Goal: Task Accomplishment & Management: Manage account settings

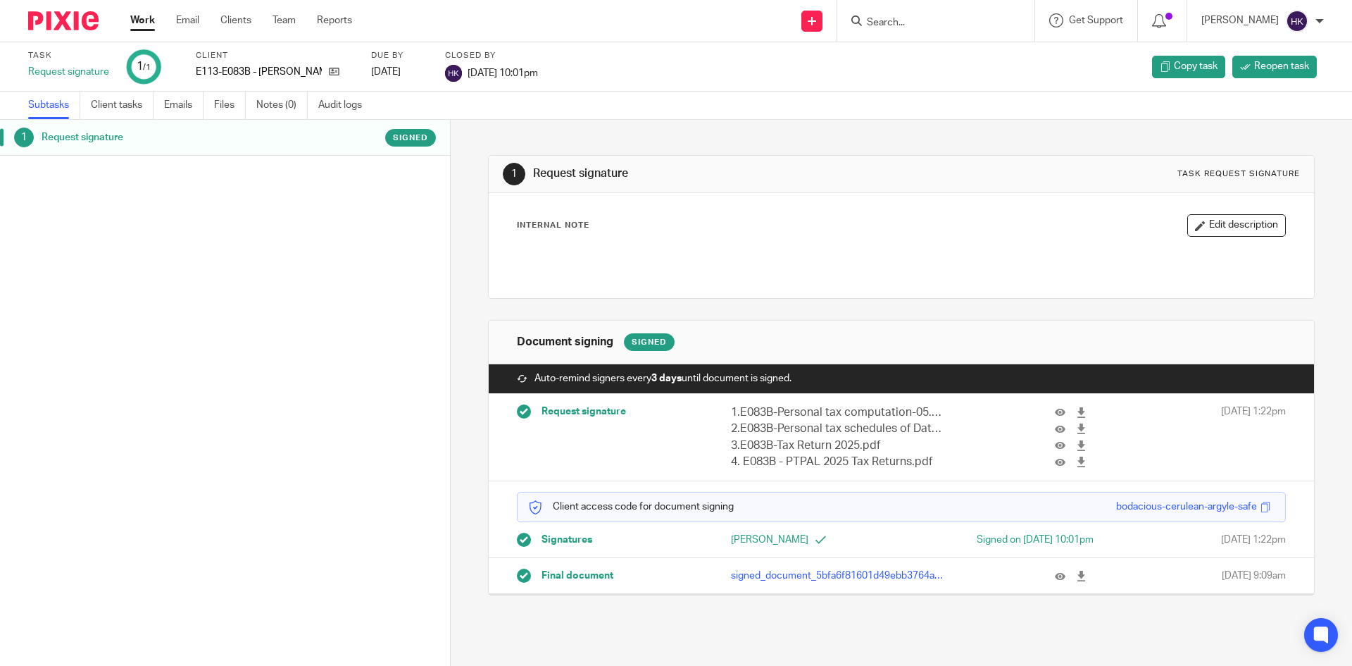
drag, startPoint x: 1071, startPoint y: 575, endPoint x: 1029, endPoint y: 575, distance: 42.3
click at [1076, 575] on link at bounding box center [1085, 575] width 18 height 14
click at [921, 28] on input "Search" at bounding box center [929, 23] width 127 height 13
type input "rated"
click at [749, 37] on div "Send new email Create task Add client Request signature rated Rated Directories…" at bounding box center [862, 21] width 979 height 42
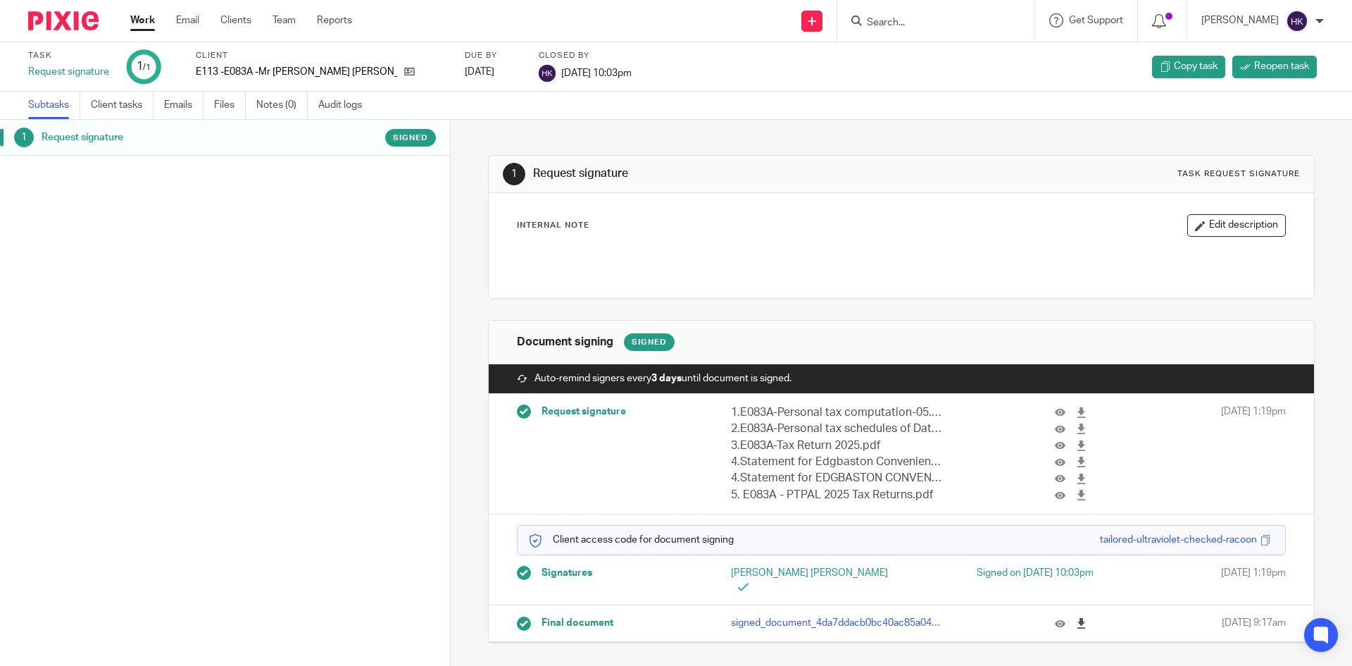
click at [1076, 618] on icon at bounding box center [1081, 623] width 11 height 11
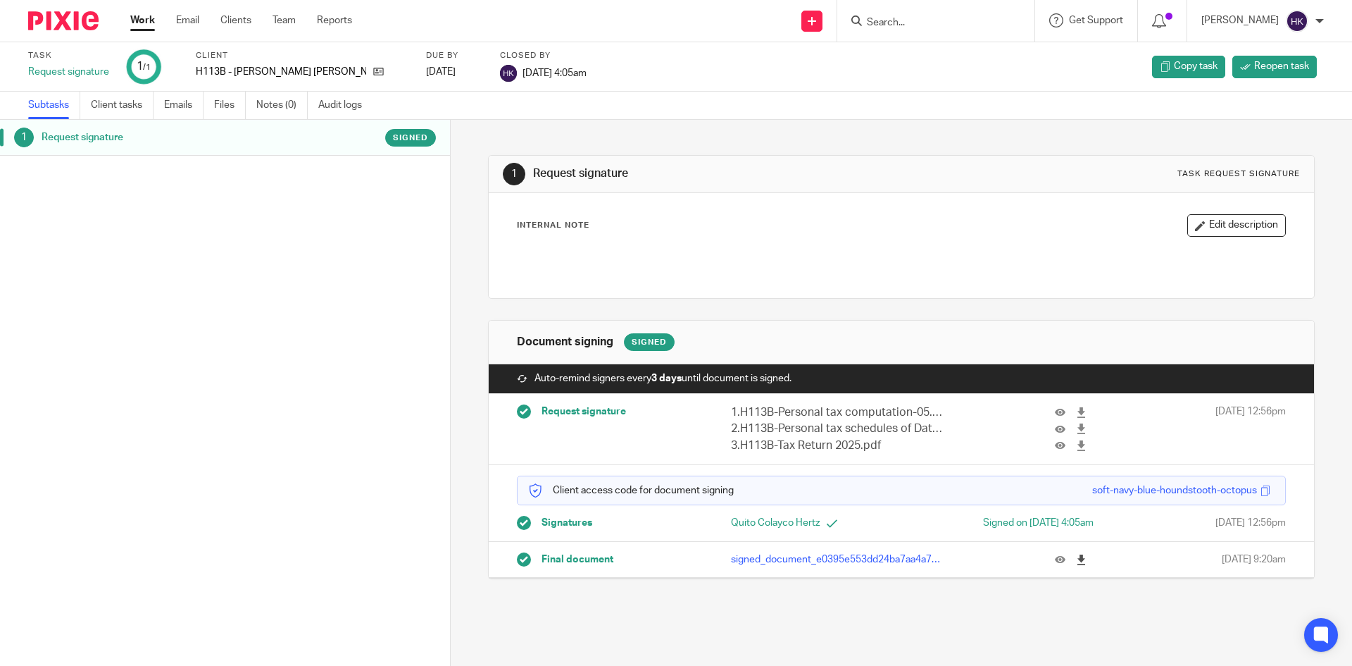
click at [1076, 560] on link at bounding box center [1085, 559] width 18 height 14
click at [1076, 559] on icon at bounding box center [1081, 559] width 11 height 11
click at [91, 14] on img at bounding box center [63, 20] width 70 height 19
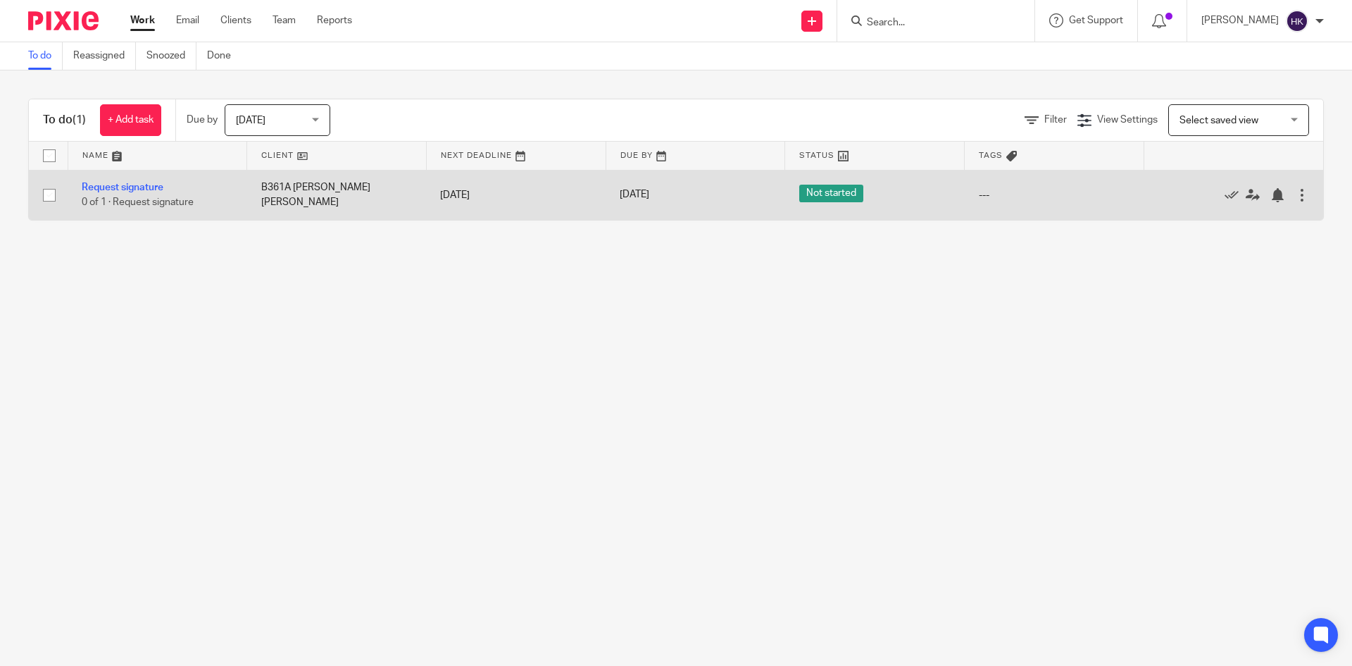
click at [144, 194] on td "Request signature 0 of 1 · Request signature" at bounding box center [158, 195] width 180 height 50
click at [145, 189] on link "Request signature" at bounding box center [123, 187] width 82 height 10
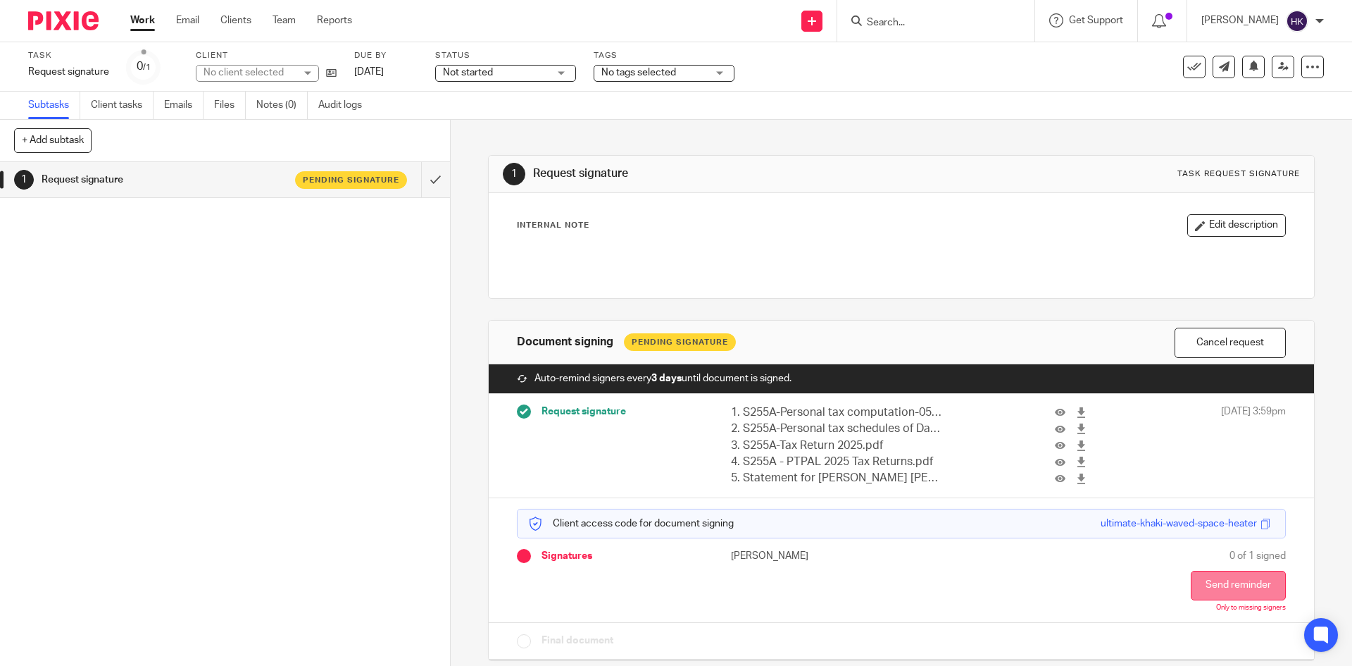
click at [1202, 585] on button "Send reminder" at bounding box center [1238, 585] width 95 height 30
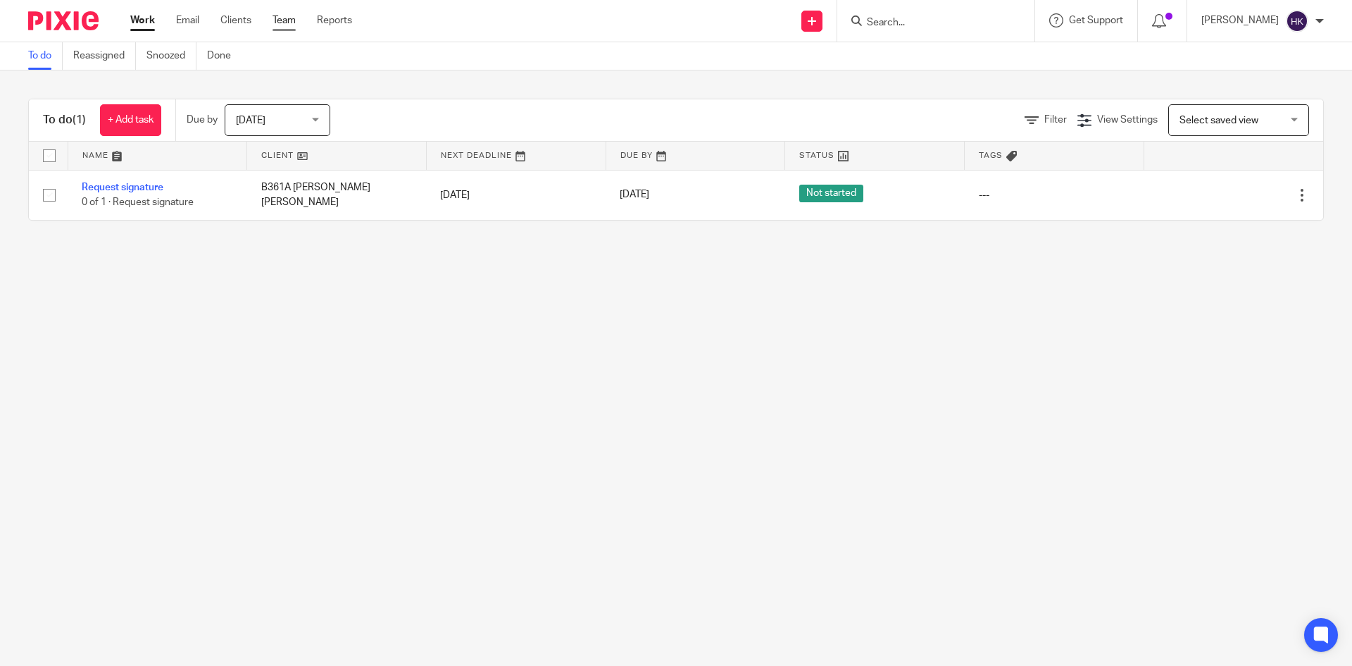
click at [281, 19] on link "Team" at bounding box center [284, 20] width 23 height 14
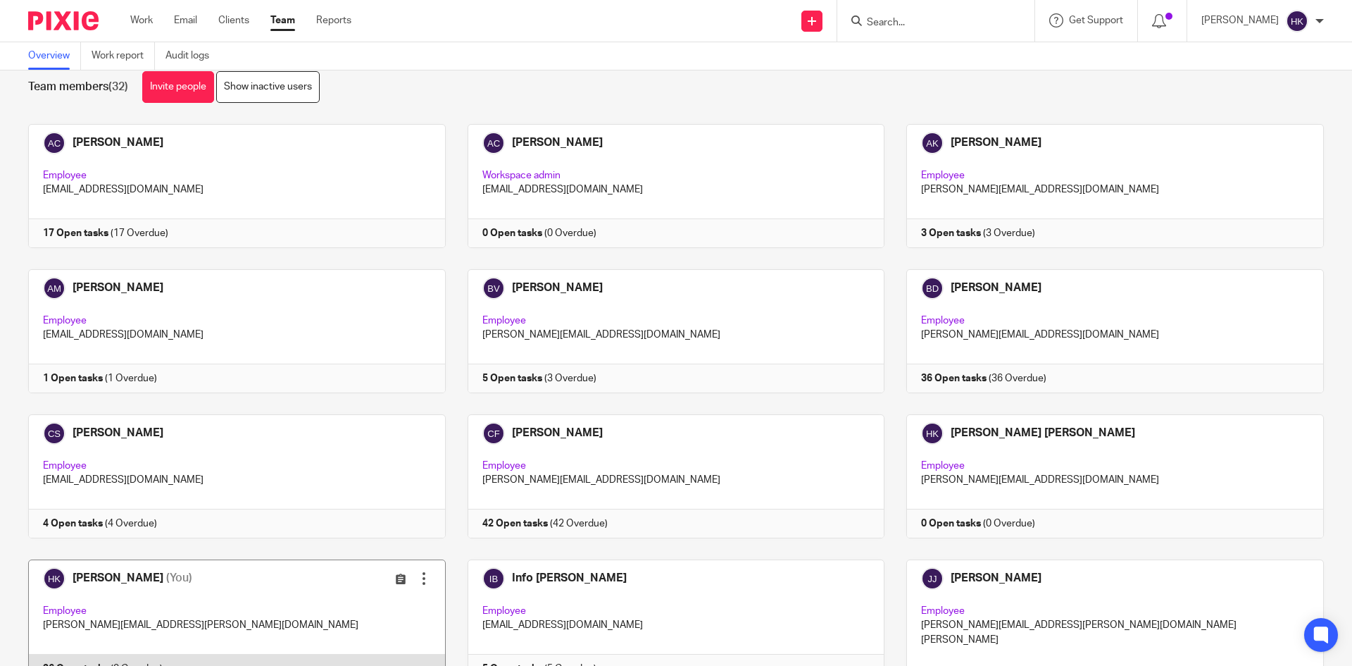
scroll to position [70, 0]
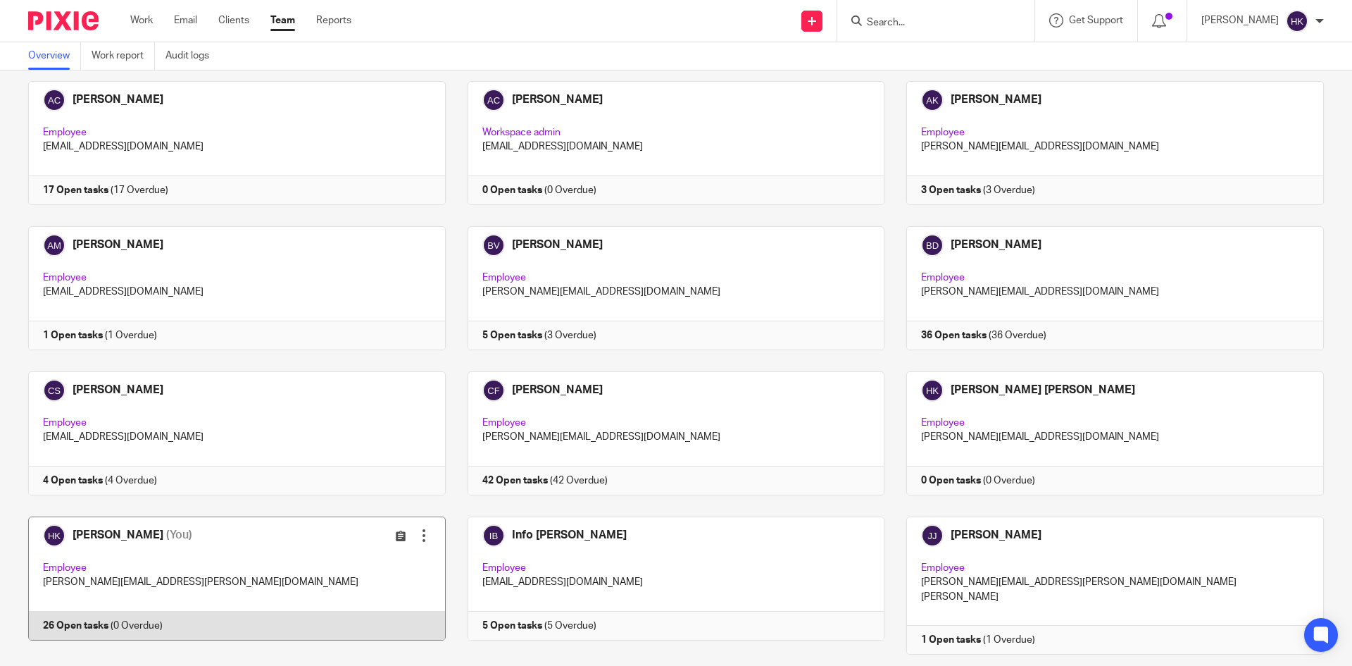
click at [106, 613] on link at bounding box center [225, 585] width 439 height 138
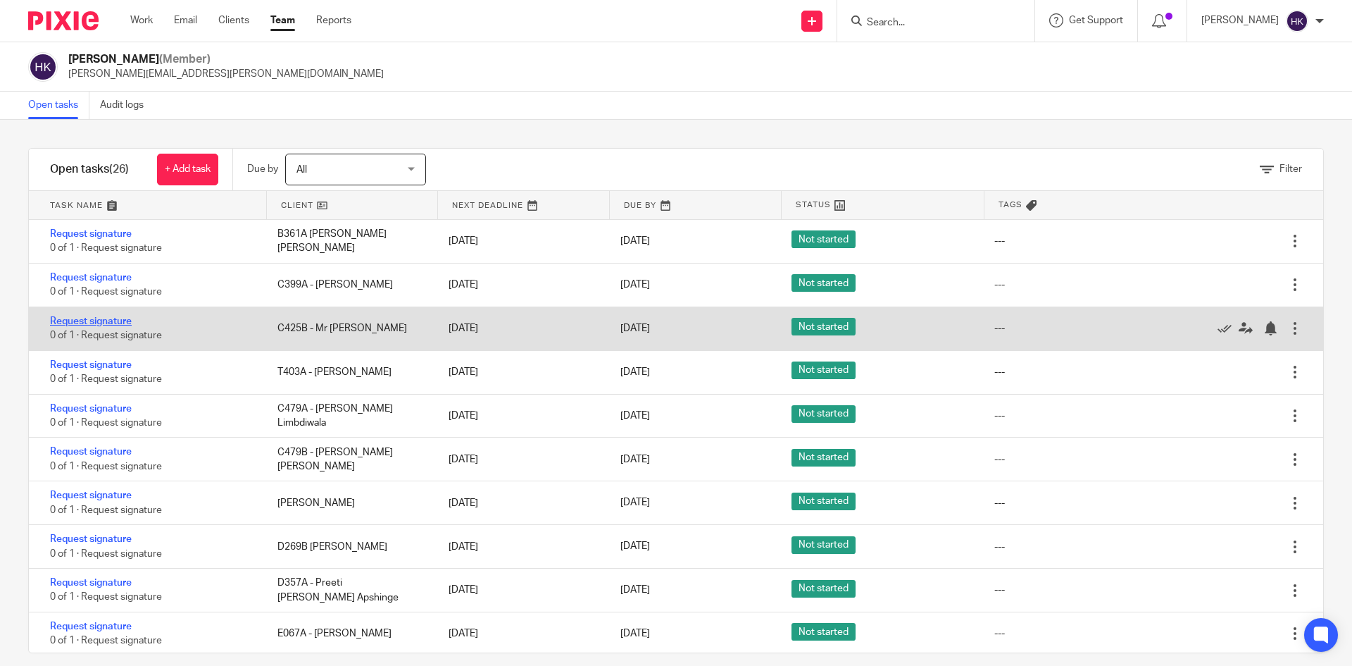
click at [115, 318] on link "Request signature" at bounding box center [91, 321] width 82 height 10
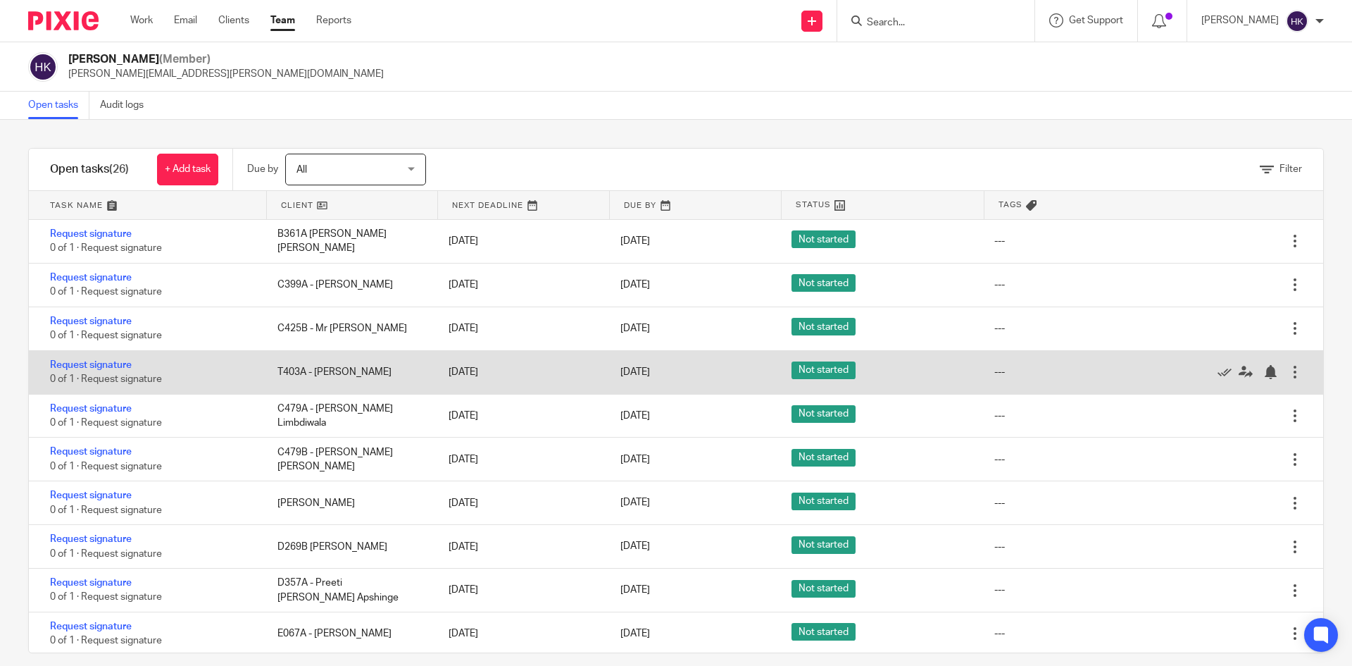
drag, startPoint x: 107, startPoint y: 363, endPoint x: 115, endPoint y: 357, distance: 10.6
click at [107, 363] on link "Request signature" at bounding box center [91, 365] width 82 height 10
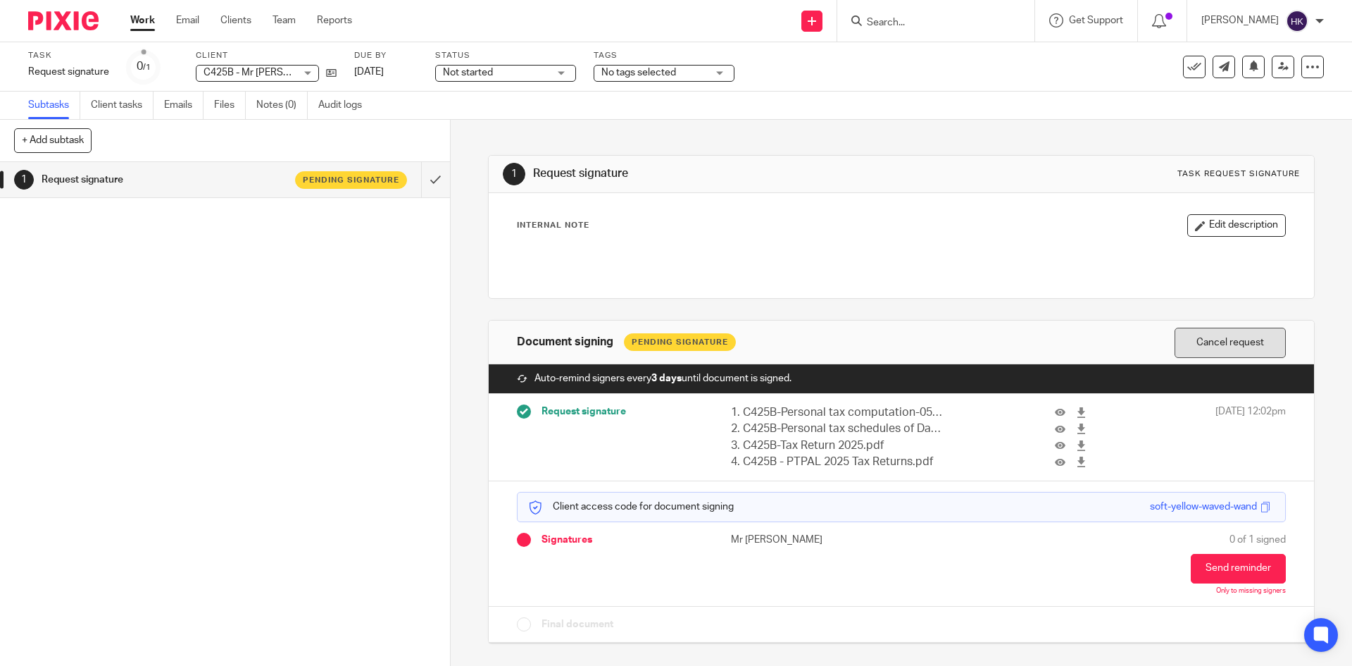
click at [1189, 349] on button "Cancel request" at bounding box center [1230, 342] width 111 height 30
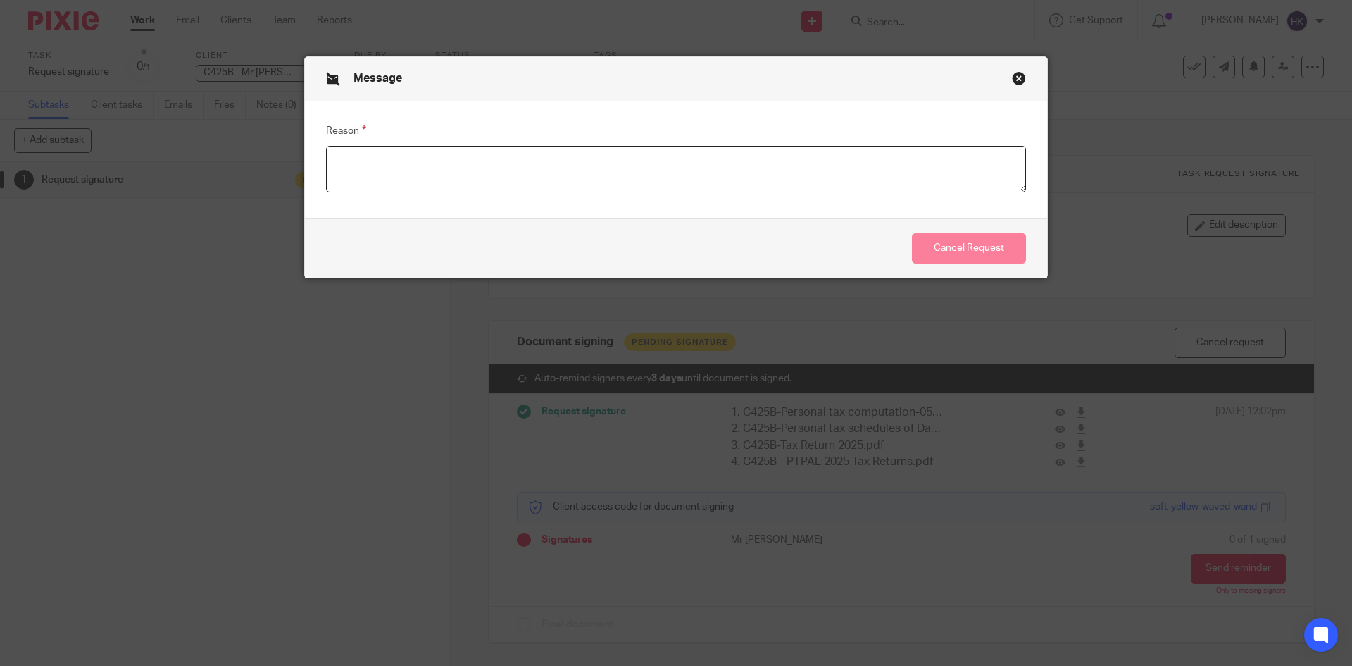
click at [340, 164] on textarea "Reason" at bounding box center [676, 169] width 700 height 46
type textarea "Signed the returns"
click at [943, 258] on button "Cancel Request" at bounding box center [969, 248] width 114 height 30
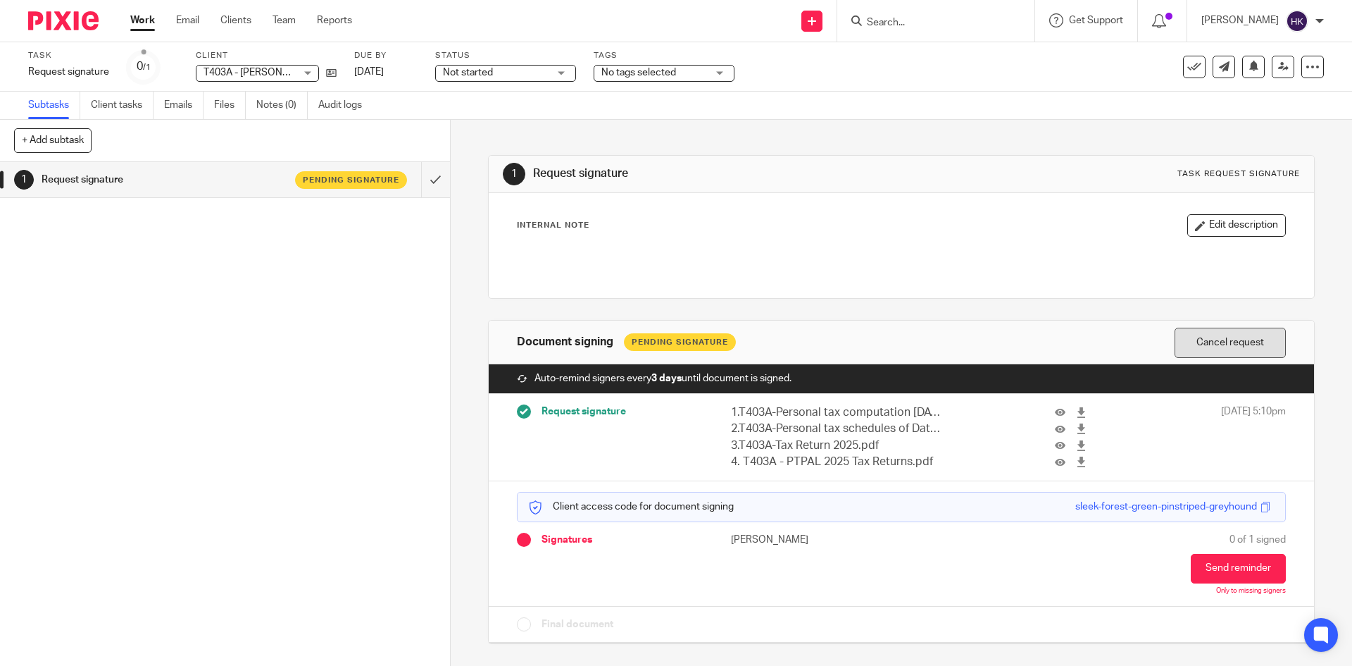
click at [1225, 342] on button "Cancel request" at bounding box center [1230, 342] width 111 height 30
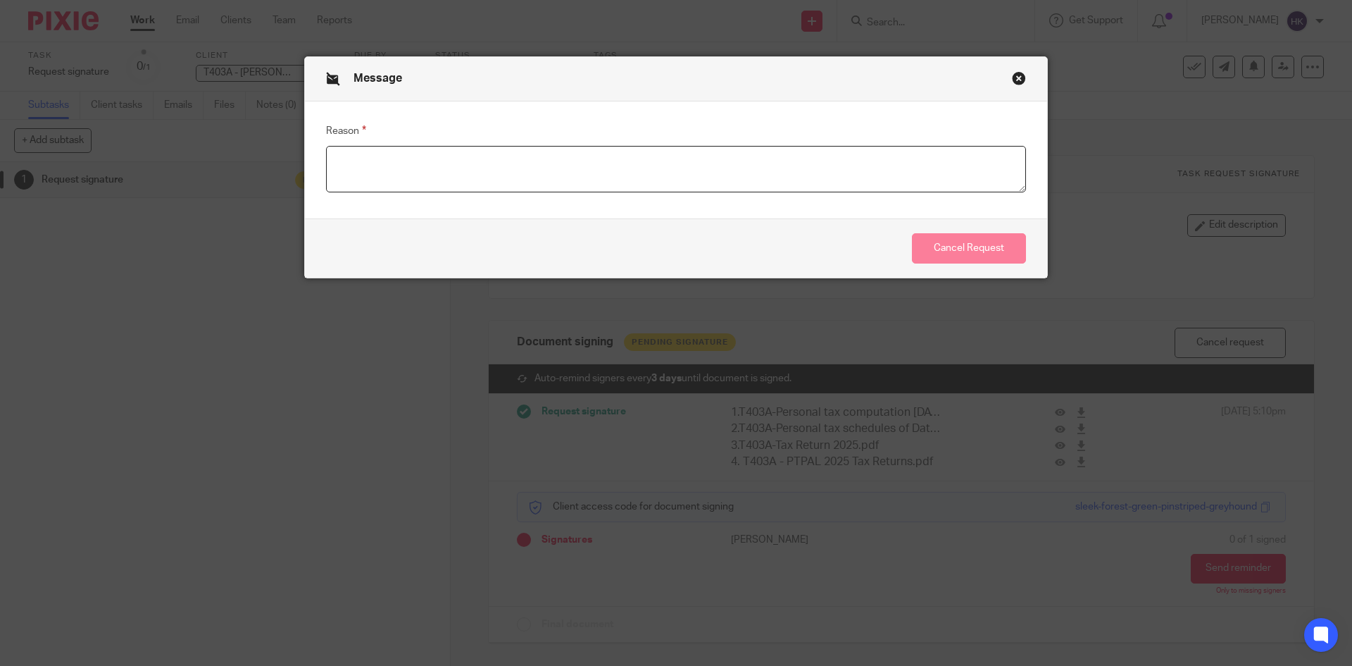
click at [337, 159] on textarea "Reason" at bounding box center [676, 169] width 700 height 46
type textarea "Signed the returns"
click at [956, 250] on button "Cancel Request" at bounding box center [969, 248] width 114 height 30
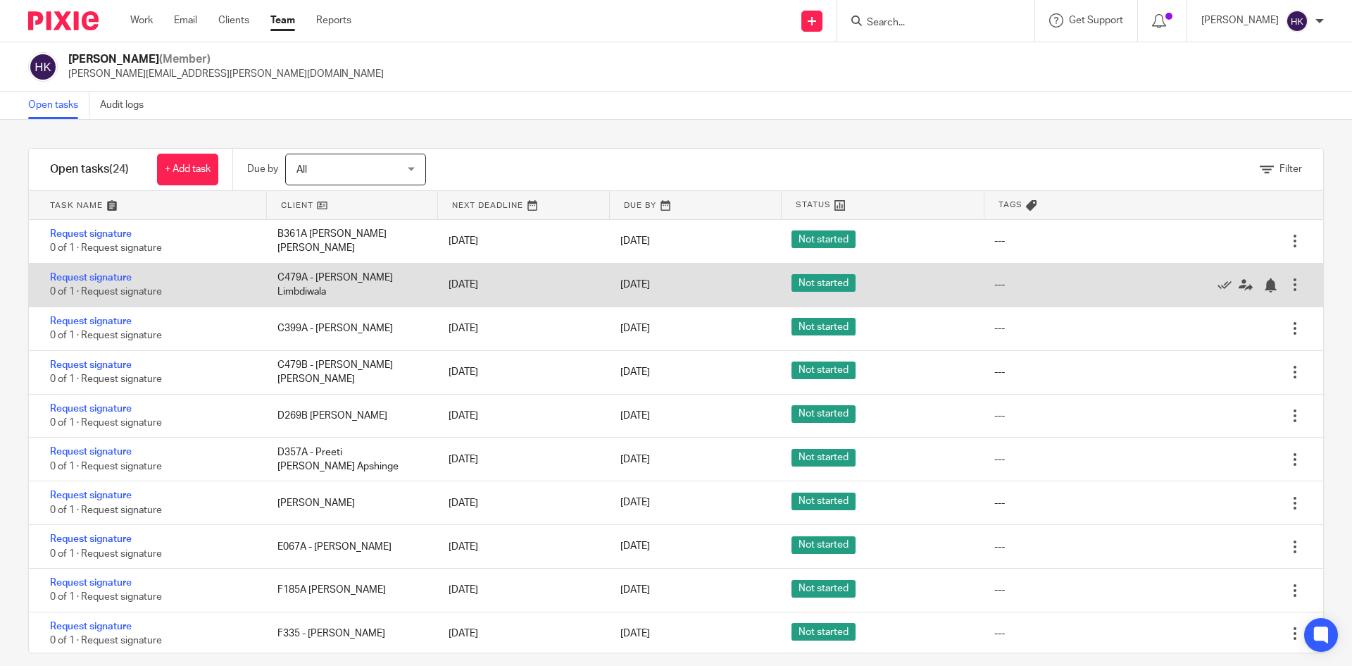
drag, startPoint x: 113, startPoint y: 277, endPoint x: 111, endPoint y: 285, distance: 8.0
click at [113, 277] on link "Request signature" at bounding box center [91, 278] width 82 height 10
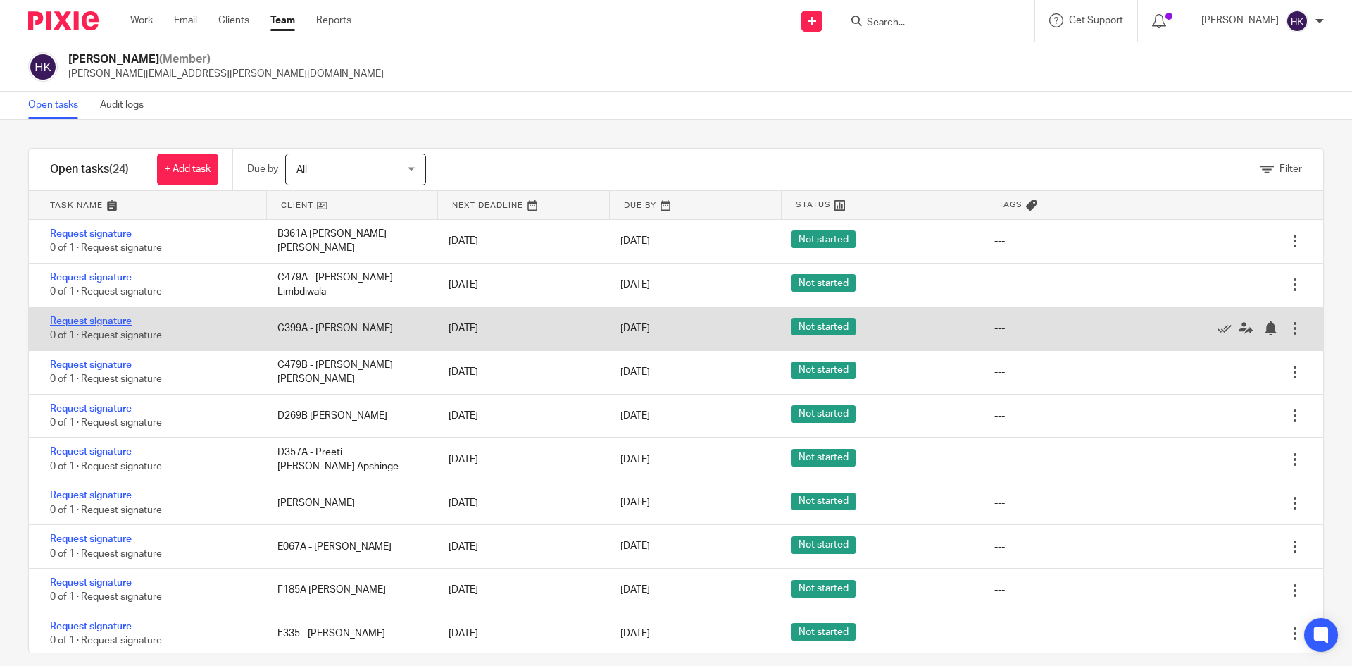
click at [101, 319] on link "Request signature" at bounding box center [91, 321] width 82 height 10
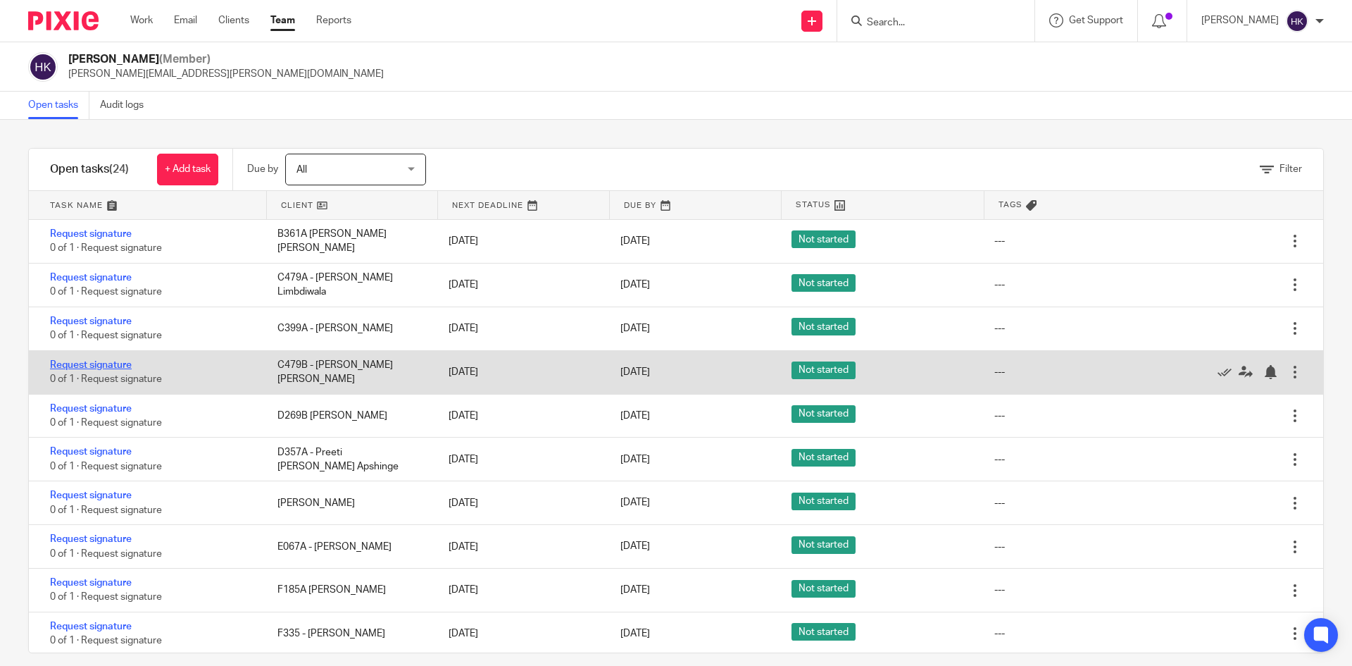
click at [101, 364] on link "Request signature" at bounding box center [91, 365] width 82 height 10
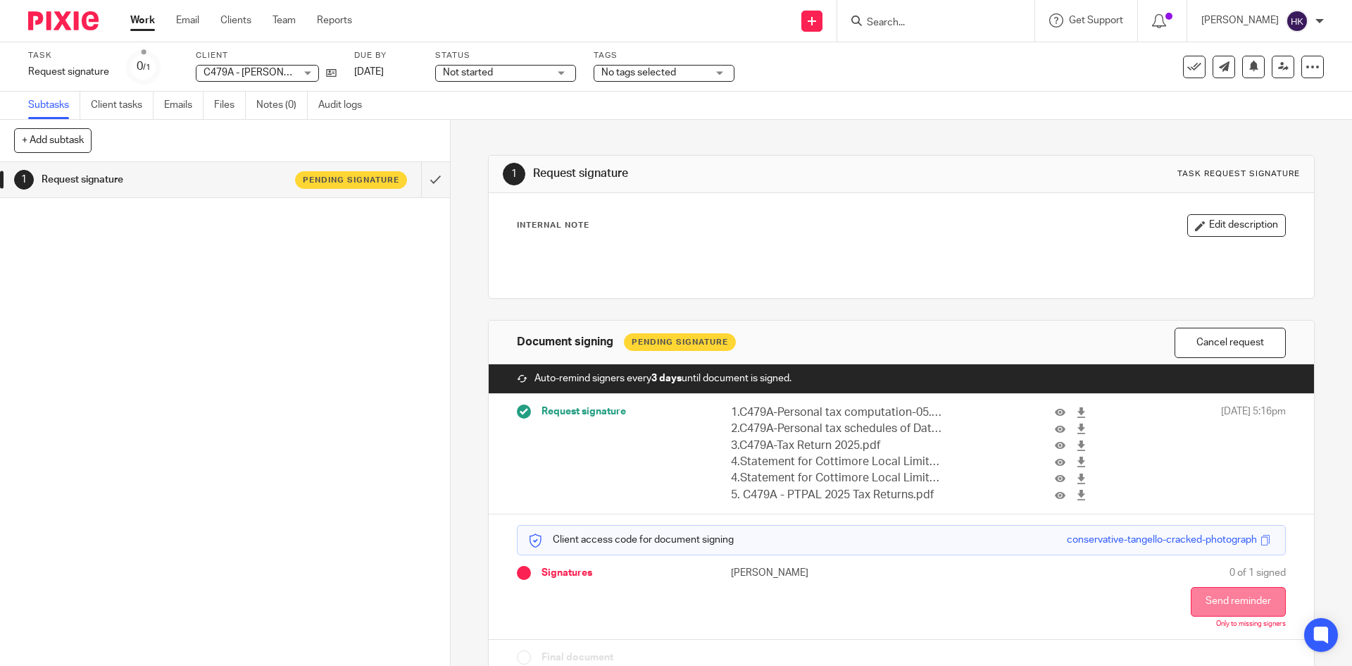
click at [1228, 596] on button "Send reminder" at bounding box center [1238, 602] width 95 height 30
click at [1230, 599] on button "Send reminder" at bounding box center [1238, 602] width 95 height 30
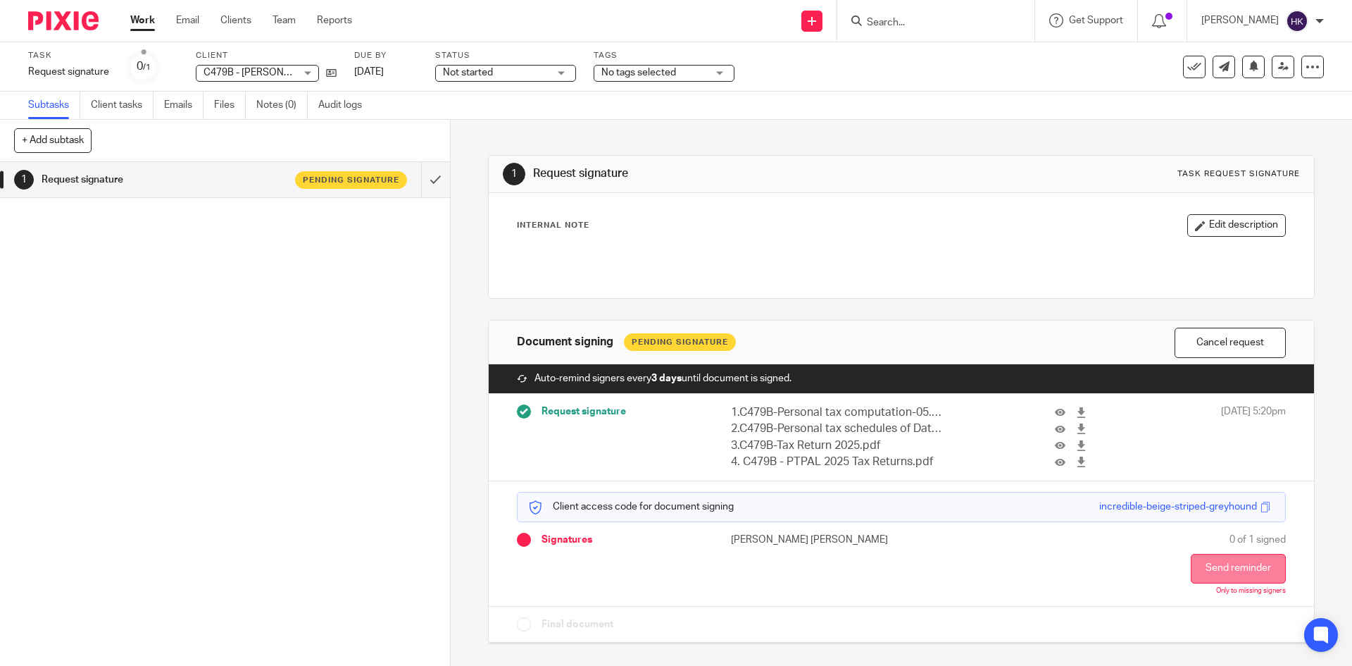
click at [1207, 579] on button "Send reminder" at bounding box center [1238, 569] width 95 height 30
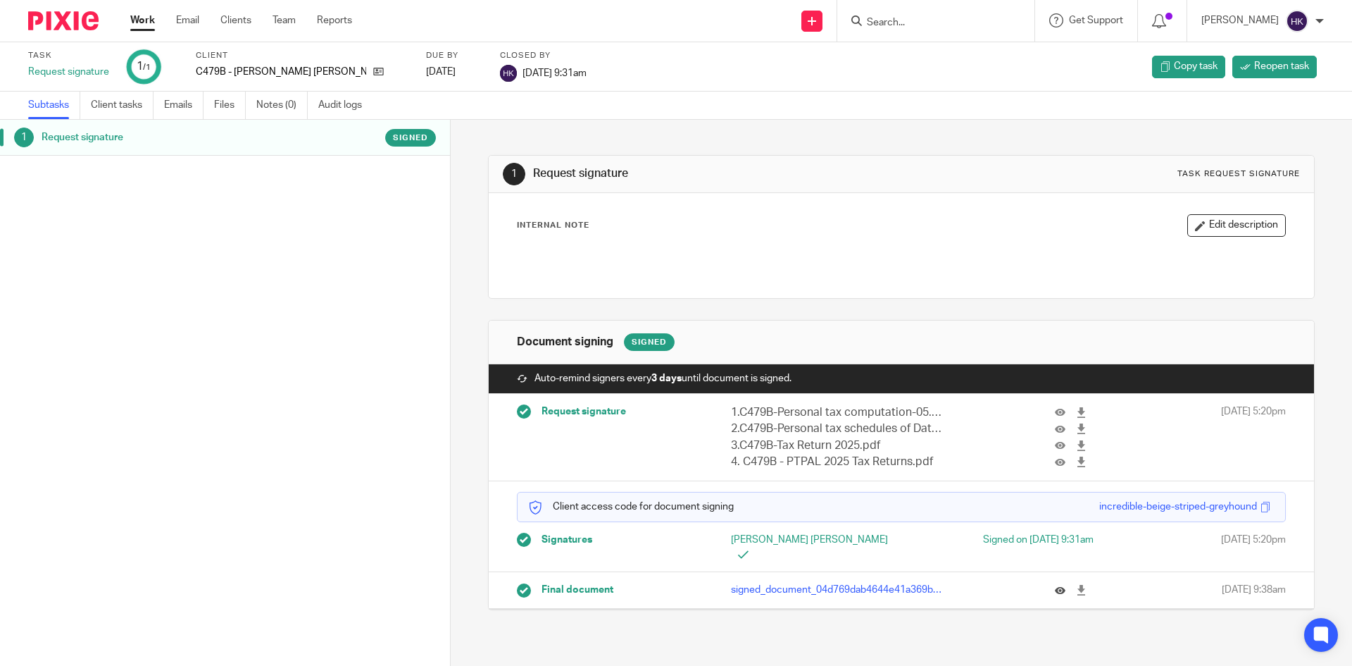
drag, startPoint x: 1067, startPoint y: 573, endPoint x: 1044, endPoint y: 574, distance: 22.5
click at [1076, 585] on icon at bounding box center [1081, 590] width 11 height 11
click at [55, 20] on img at bounding box center [63, 20] width 70 height 19
